Goal: Transaction & Acquisition: Obtain resource

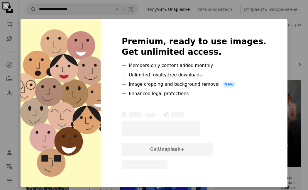
scroll to position [358, 0]
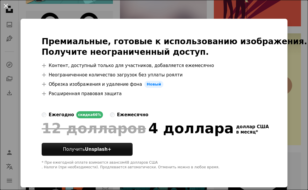
click at [6, 6] on button "An X shape" at bounding box center [5, 5] width 7 height 7
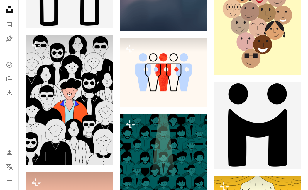
scroll to position [439, 0]
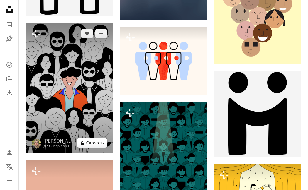
click at [96, 143] on font "Скачать" at bounding box center [95, 143] width 18 height 5
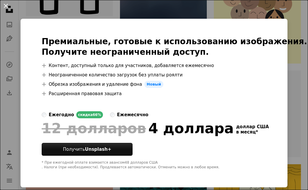
click at [7, 5] on button "An X shape" at bounding box center [5, 5] width 7 height 7
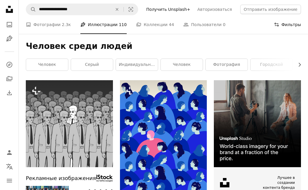
click at [287, 25] on font "Фильтры" at bounding box center [291, 24] width 19 height 5
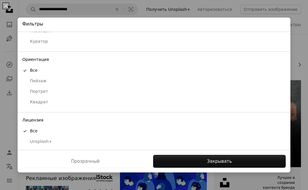
scroll to position [43, 0]
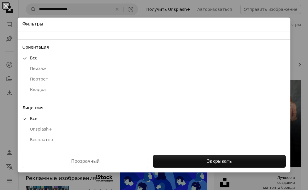
click at [30, 139] on font "Бесплатно" at bounding box center [41, 140] width 23 height 5
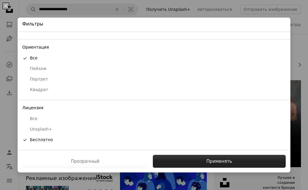
click at [216, 161] on font "Применять" at bounding box center [220, 161] width 26 height 5
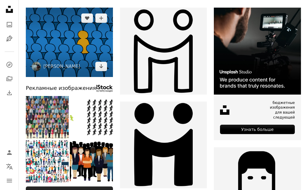
scroll to position [94, 0]
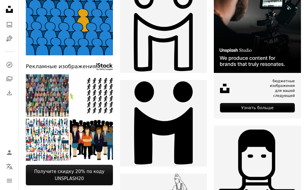
click at [49, 98] on img at bounding box center [47, 96] width 43 height 43
